Goal: Transaction & Acquisition: Book appointment/travel/reservation

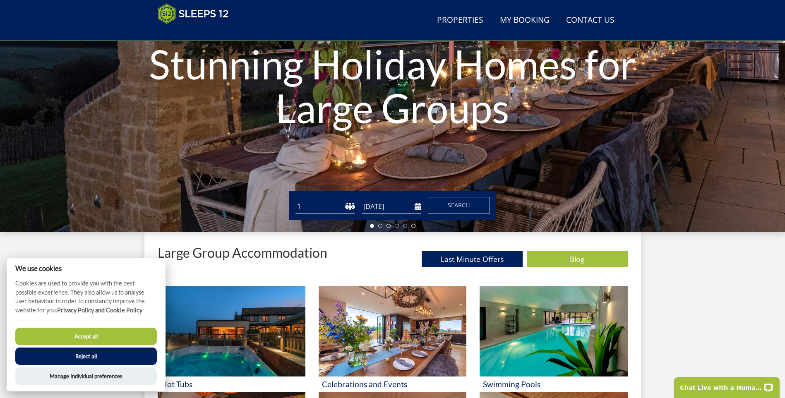
scroll to position [136, 0]
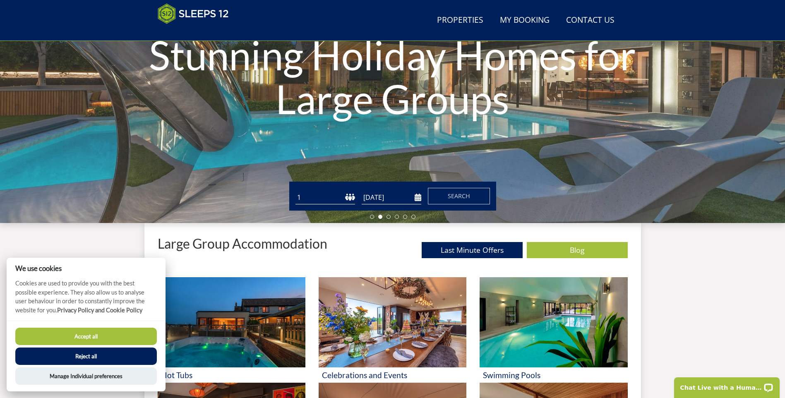
click at [96, 340] on button "Accept all" at bounding box center [86, 336] width 142 height 17
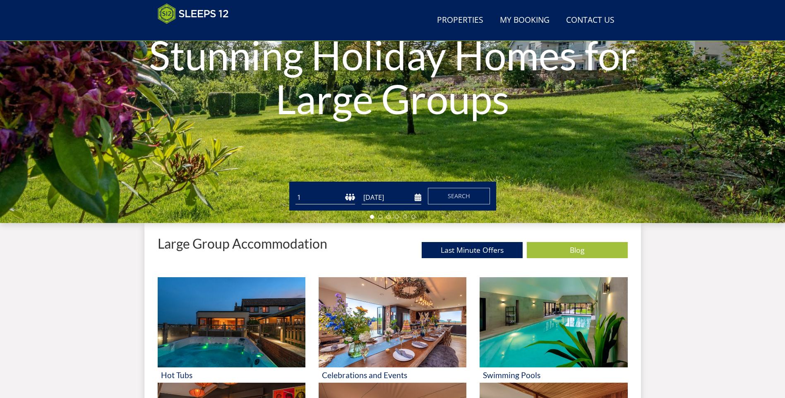
drag, startPoint x: 0, startPoint y: 0, endPoint x: 336, endPoint y: 200, distance: 390.6
click at [336, 200] on select "1 2 3 4 5 6 7 8 9 10 11 12 13 14 15 16 17 18 19 20 21 22 23 24 25 26 27 28 29 3…" at bounding box center [326, 198] width 60 height 14
select select "10"
click at [296, 191] on select "1 2 3 4 5 6 7 8 9 10 11 12 13 14 15 16 17 18 19 20 21 22 23 24 25 26 27 28 29 3…" at bounding box center [326, 198] width 60 height 14
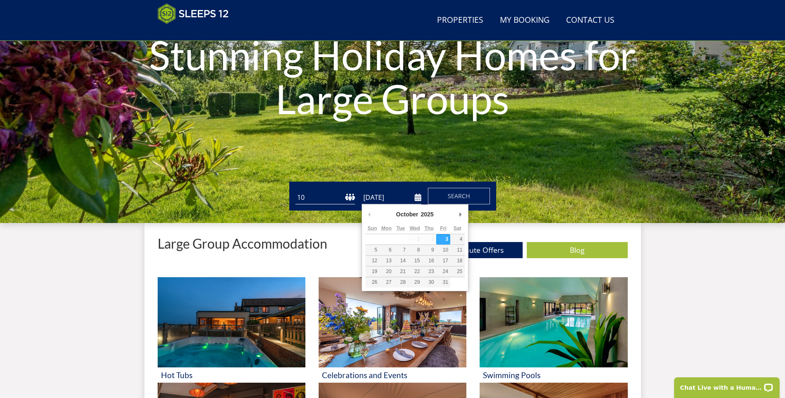
click at [416, 197] on input "[DATE]" at bounding box center [392, 198] width 60 height 14
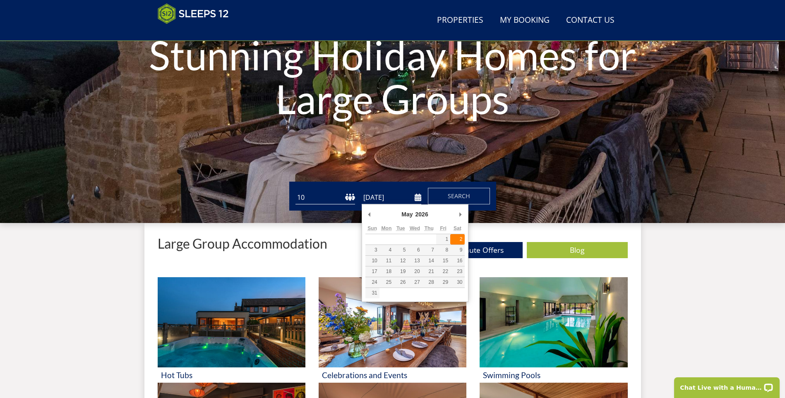
type input "02/05/2026"
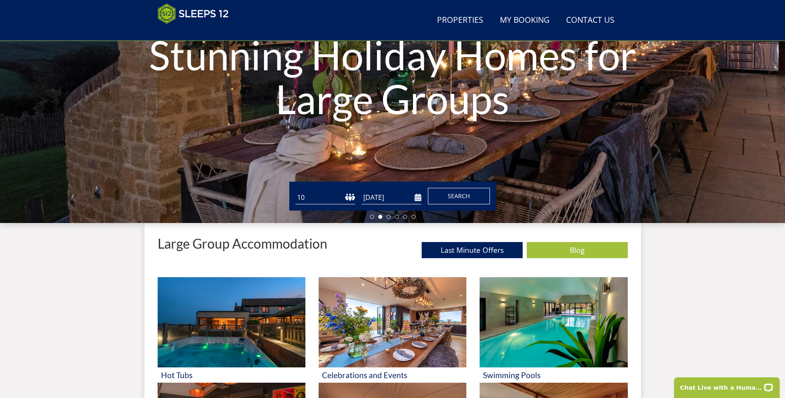
click at [458, 196] on span "Search" at bounding box center [459, 196] width 22 height 8
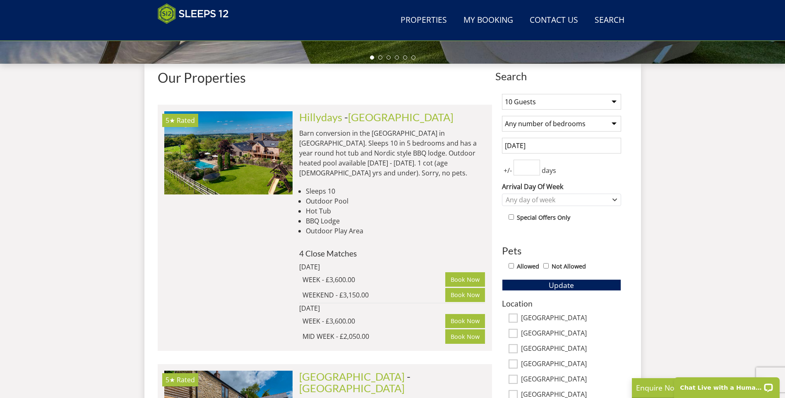
scroll to position [301, 0]
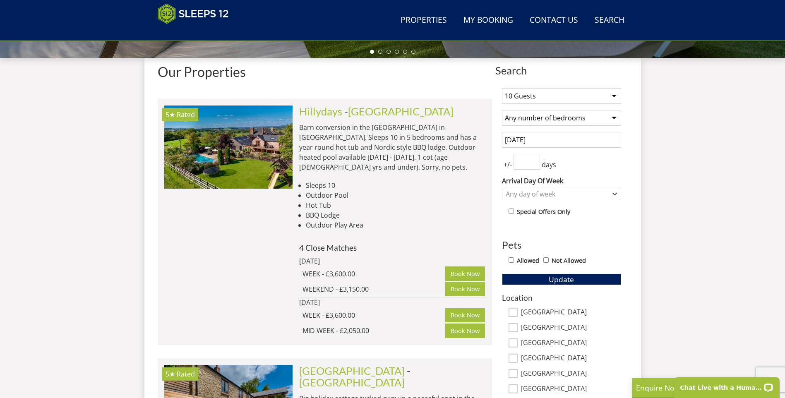
click at [614, 118] on select "Any number of bedrooms 1 Bedroom 2 Bedrooms 3 Bedrooms 4 Bedrooms 5 Bedrooms 6 …" at bounding box center [561, 118] width 119 height 16
select select "5"
click at [502, 110] on select "Any number of bedrooms 1 Bedroom 2 Bedrooms 3 Bedrooms 4 Bedrooms 5 Bedrooms 6 …" at bounding box center [561, 118] width 119 height 16
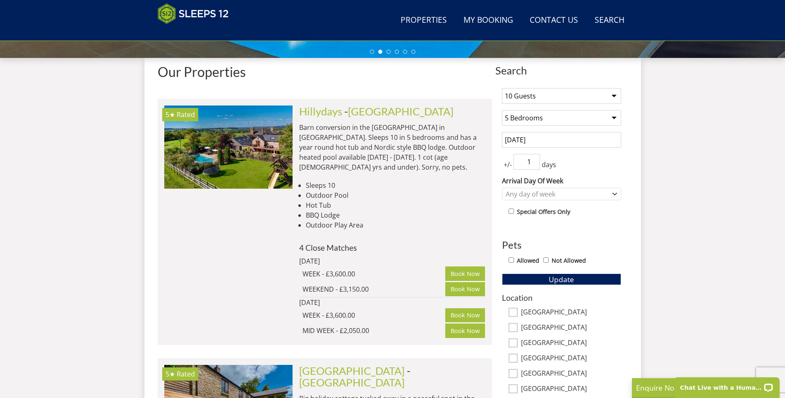
click at [534, 157] on input "1" at bounding box center [527, 162] width 27 height 16
click at [534, 157] on input "2" at bounding box center [527, 162] width 27 height 16
click at [534, 157] on input "3" at bounding box center [527, 162] width 27 height 16
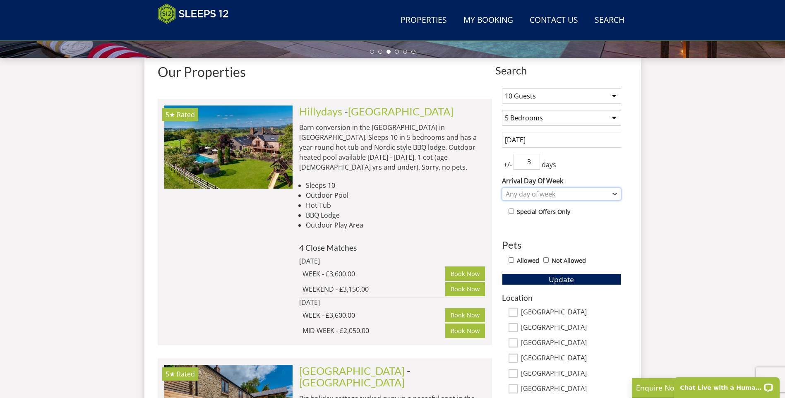
click at [617, 195] on icon "Combobox" at bounding box center [615, 194] width 5 height 5
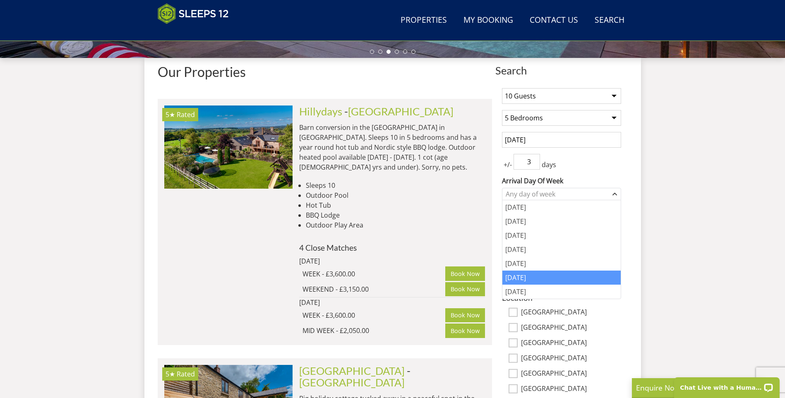
click at [523, 281] on div "Saturday" at bounding box center [562, 278] width 118 height 14
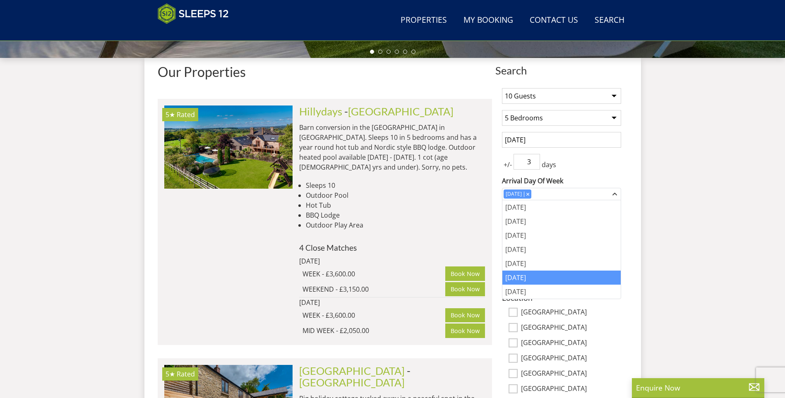
click at [573, 161] on div "+/- 3 days" at bounding box center [561, 162] width 119 height 16
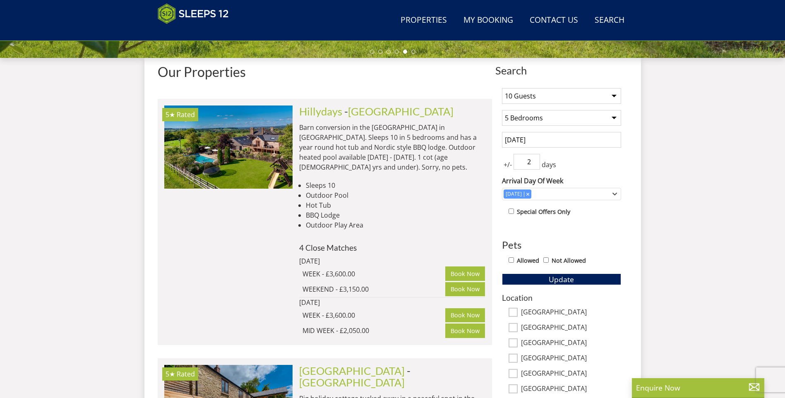
click at [534, 163] on input "2" at bounding box center [527, 162] width 27 height 16
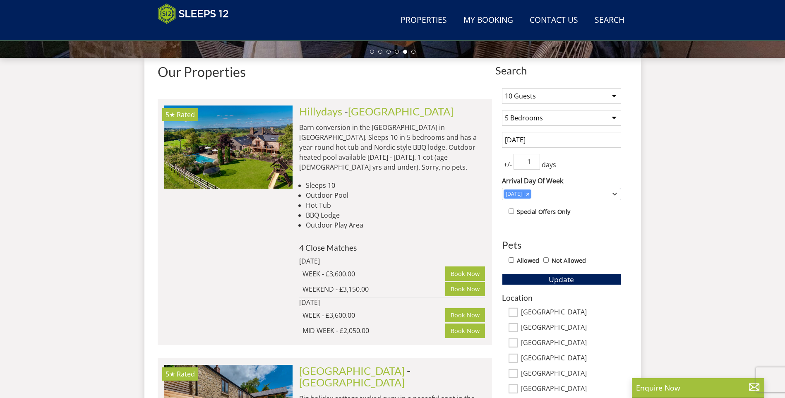
click at [534, 163] on input "1" at bounding box center [527, 162] width 27 height 16
type input "0"
click at [534, 163] on input "0" at bounding box center [527, 162] width 27 height 16
click at [576, 168] on div "+/- 0 days" at bounding box center [561, 162] width 119 height 16
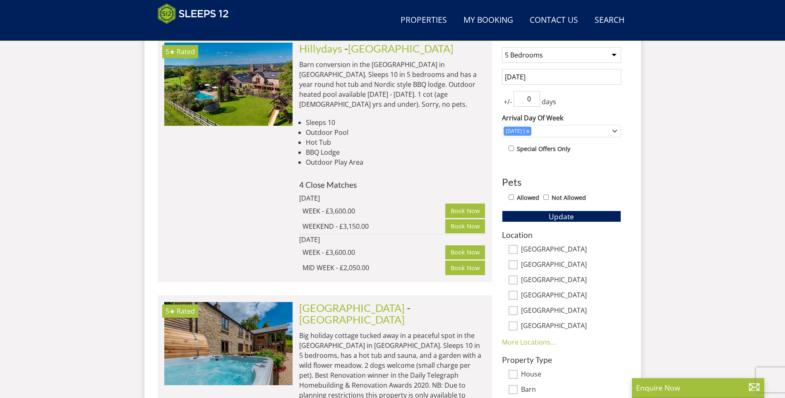
scroll to position [384, 0]
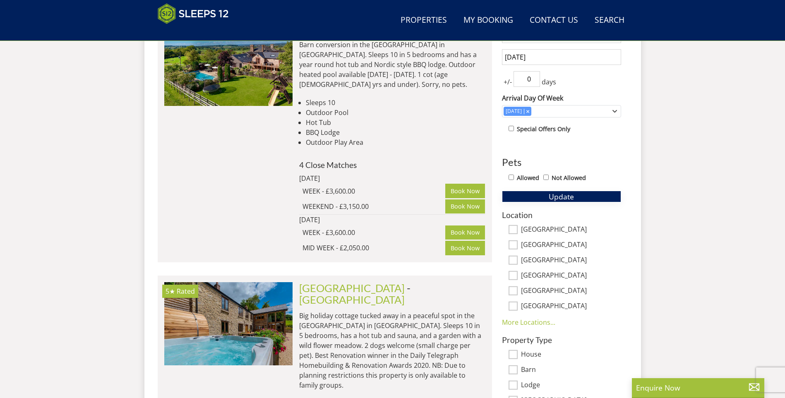
click at [564, 197] on span "Update" at bounding box center [561, 197] width 25 height 10
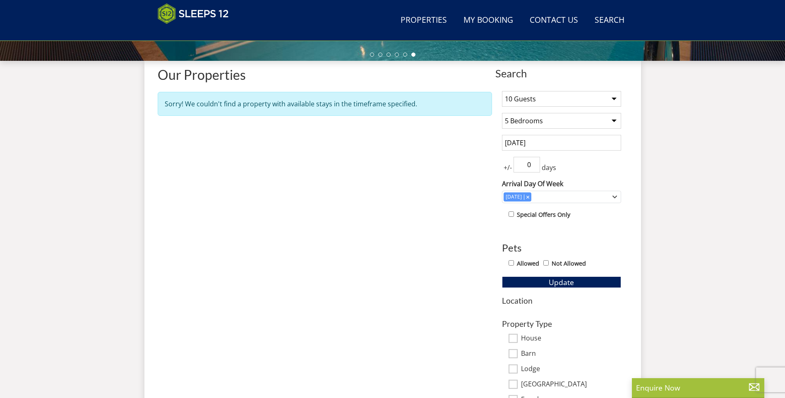
scroll to position [301, 0]
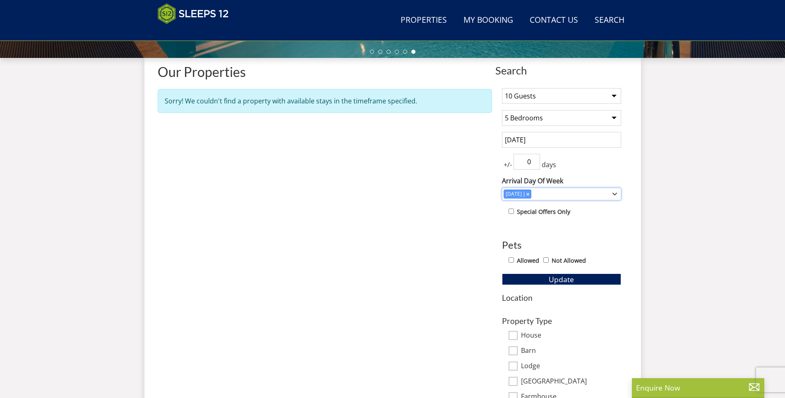
click at [529, 195] on icon "Combobox" at bounding box center [528, 194] width 2 height 2
click at [554, 280] on span "Update" at bounding box center [561, 280] width 25 height 10
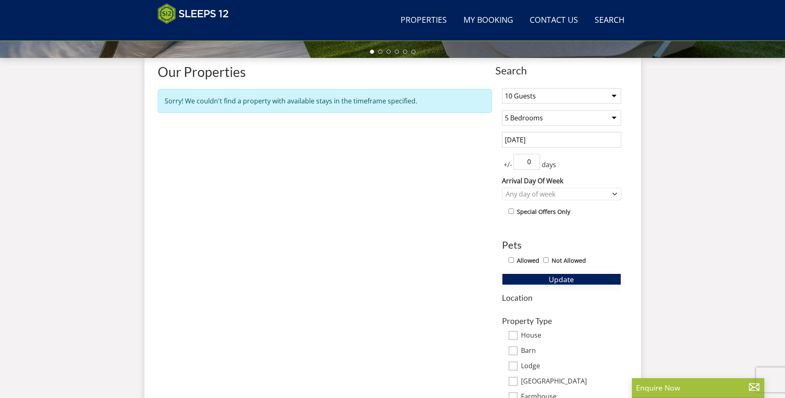
click at [552, 278] on span "Update" at bounding box center [561, 280] width 25 height 10
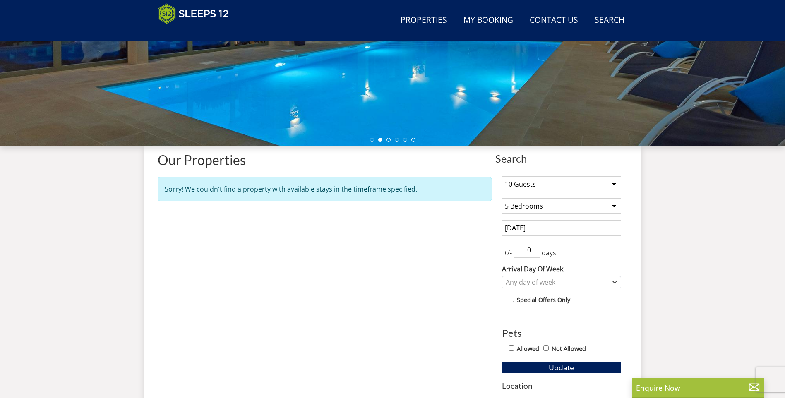
scroll to position [135, 0]
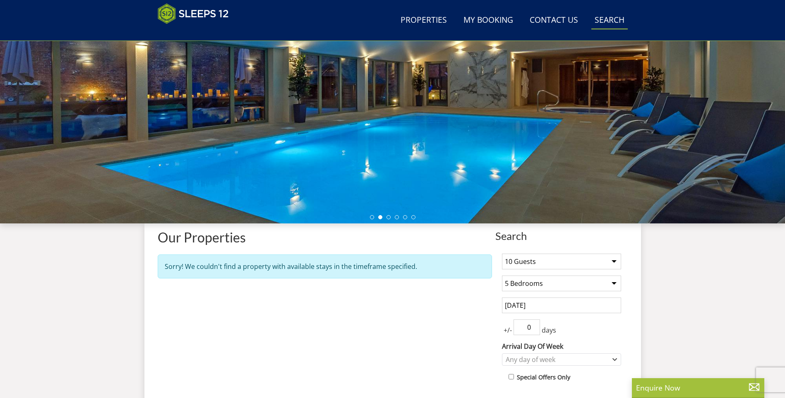
click at [612, 22] on link "Search Check Availability" at bounding box center [610, 20] width 36 height 19
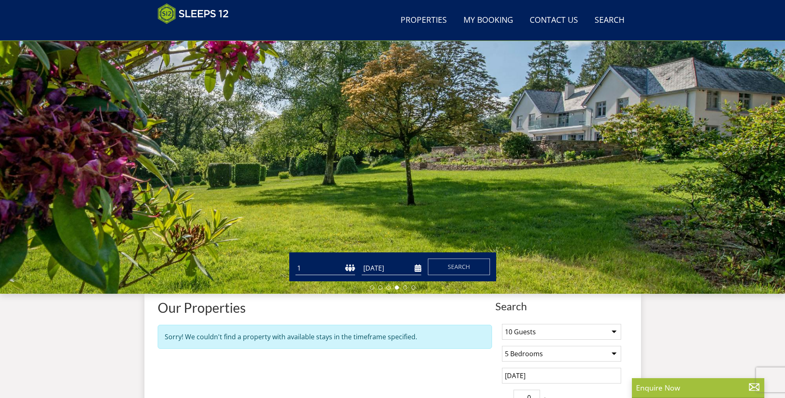
scroll to position [95, 0]
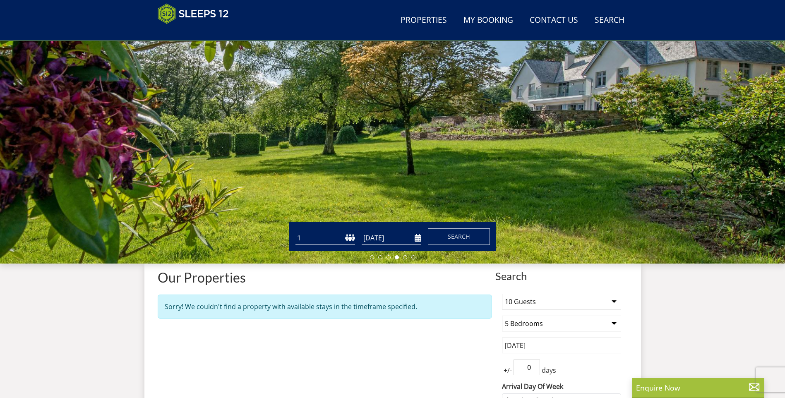
click at [350, 238] on select "1 2 3 4 5 6 7 8 9 10 11 12 13 14 15 16 17 18 19 20 21 22 23 24 25 26 27 28 29 3…" at bounding box center [326, 238] width 60 height 14
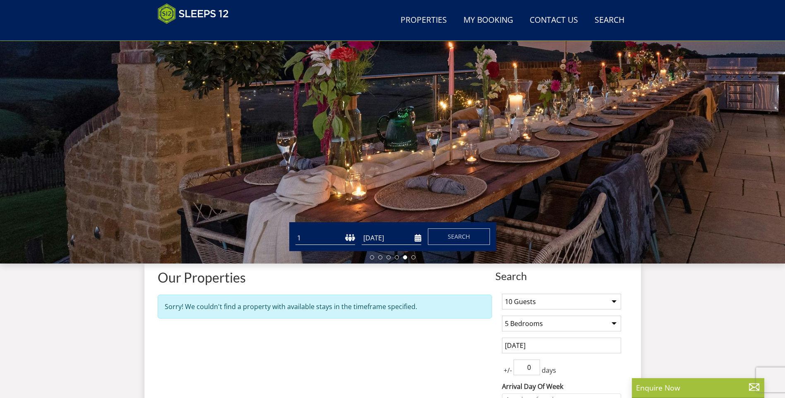
select select "8"
click at [296, 231] on select "1 2 3 4 5 6 7 8 9 10 11 12 13 14 15 16 17 18 19 20 21 22 23 24 25 26 27 28 29 3…" at bounding box center [326, 238] width 60 height 14
click at [453, 238] on span "Search" at bounding box center [459, 237] width 22 height 8
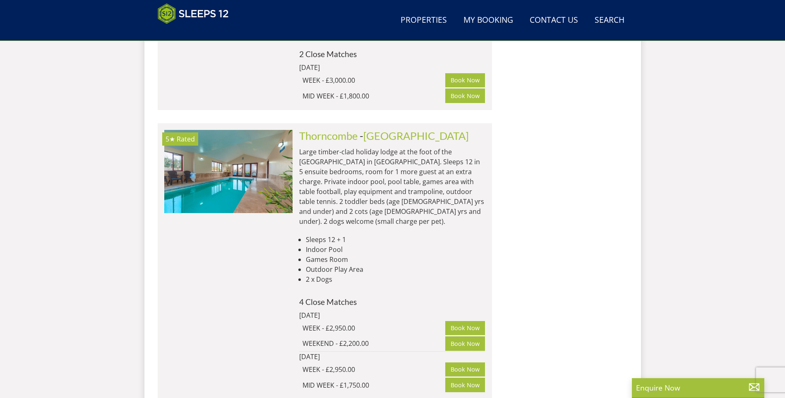
scroll to position [1998, 0]
